Goal: Transaction & Acquisition: Purchase product/service

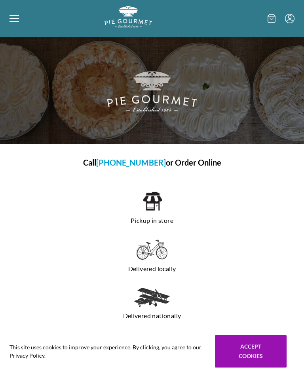
click at [191, 159] on h1 "Call [PHONE_NUMBER] or Order Online" at bounding box center [151, 163] width 291 height 12
click at [191, 161] on h1 "Call [PHONE_NUMBER] or Order Online" at bounding box center [151, 163] width 291 height 12
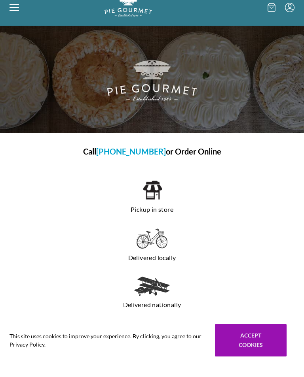
scroll to position [11, 0]
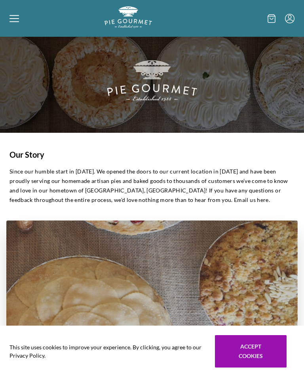
click at [193, 155] on h1 "Our Story" at bounding box center [151, 155] width 285 height 12
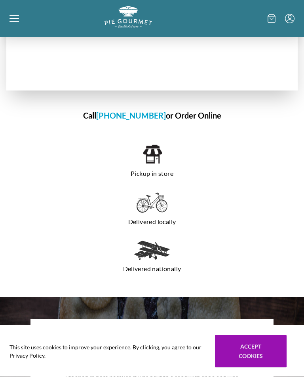
scroll to position [571, 0]
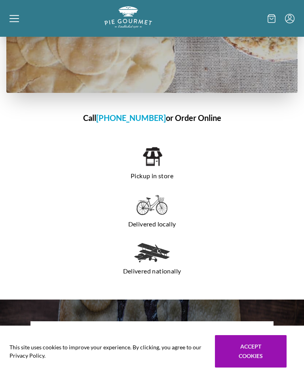
click at [151, 159] on img at bounding box center [152, 156] width 20 height 21
click at [157, 160] on img at bounding box center [152, 156] width 20 height 21
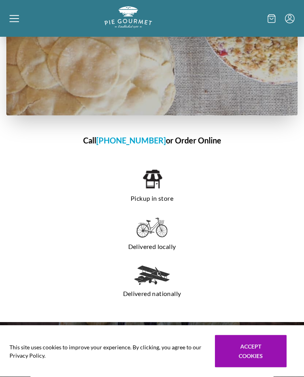
scroll to position [549, 0]
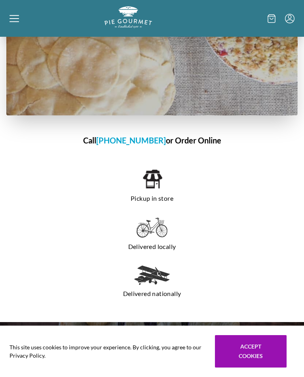
click at [156, 185] on img at bounding box center [152, 178] width 20 height 21
click at [157, 183] on img at bounding box center [152, 178] width 20 height 21
click at [6, 19] on div "Home Shop" at bounding box center [152, 18] width 304 height 37
click at [20, 21] on div at bounding box center [56, 18] width 95 height 24
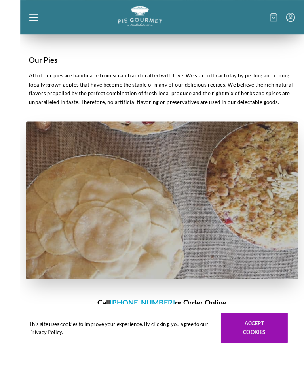
scroll to position [343, 0]
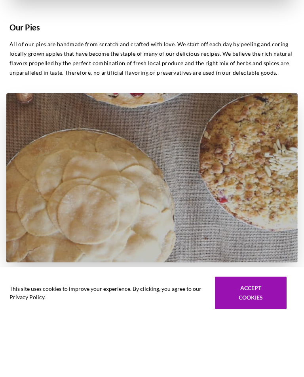
click at [198, 326] on div "This site uses cookies to improve your experience. By clicking, you agree to ou…" at bounding box center [152, 351] width 304 height 51
click at [185, 326] on div "This site uses cookies to improve your experience. By clicking, you agree to ou…" at bounding box center [152, 351] width 304 height 51
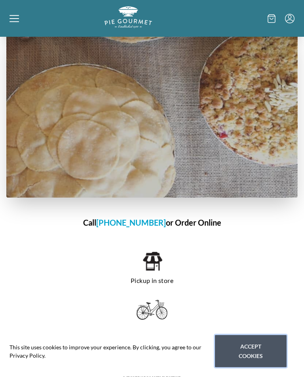
scroll to position [467, 0]
click at [253, 367] on button "Accept cookies" at bounding box center [251, 351] width 72 height 32
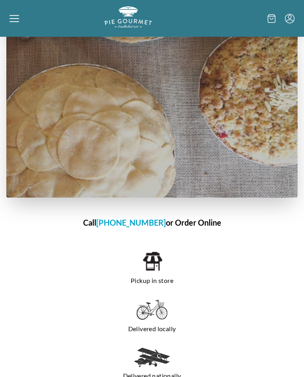
click at [153, 267] on img at bounding box center [152, 261] width 20 height 21
click at [188, 223] on h1 "Call [PHONE_NUMBER] or Order Online" at bounding box center [151, 223] width 291 height 12
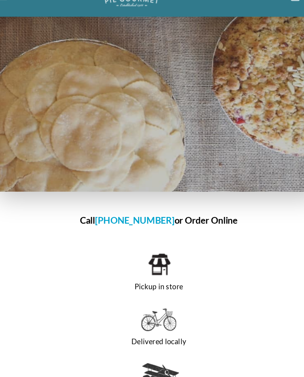
scroll to position [460, 0]
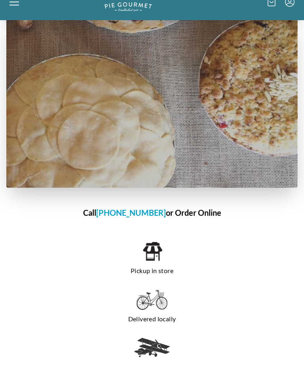
click at [13, 35] on img at bounding box center [151, 119] width 291 height 169
click at [16, 35] on img at bounding box center [151, 119] width 291 height 169
click at [15, 35] on img at bounding box center [151, 119] width 291 height 169
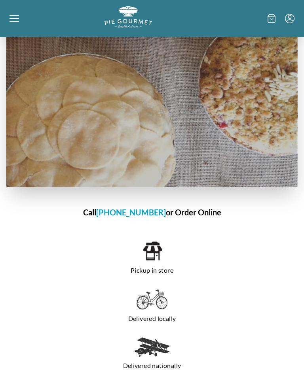
scroll to position [478, 0]
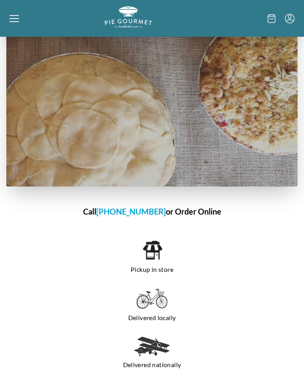
click at [12, 14] on icon at bounding box center [13, 18] width 9 height 9
click at [20, 16] on div "Home Shop" at bounding box center [152, 188] width 304 height 377
click at [23, 16] on div at bounding box center [56, 18] width 95 height 24
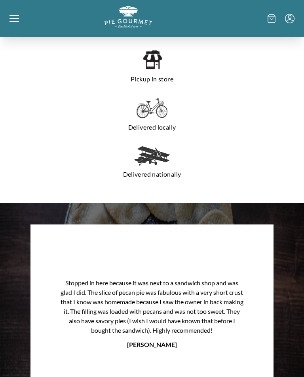
scroll to position [664, 0]
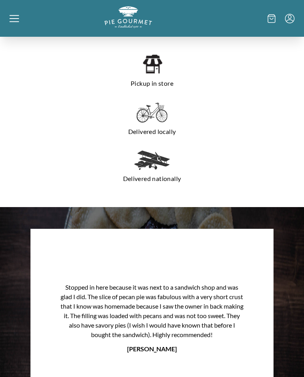
click at [12, 28] on div "Home Shop" at bounding box center [152, 188] width 304 height 377
click at [19, 26] on div at bounding box center [56, 18] width 95 height 24
click at [146, 81] on div "Home Shop" at bounding box center [152, 188] width 304 height 377
click at [137, 74] on div "Pickup in store" at bounding box center [152, 71] width 266 height 43
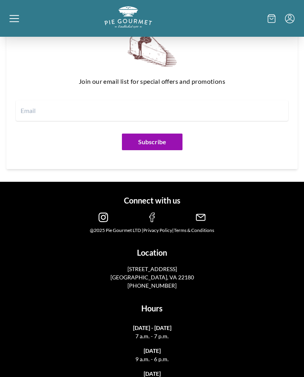
scroll to position [1111, 0]
